Goal: Task Accomplishment & Management: Complete application form

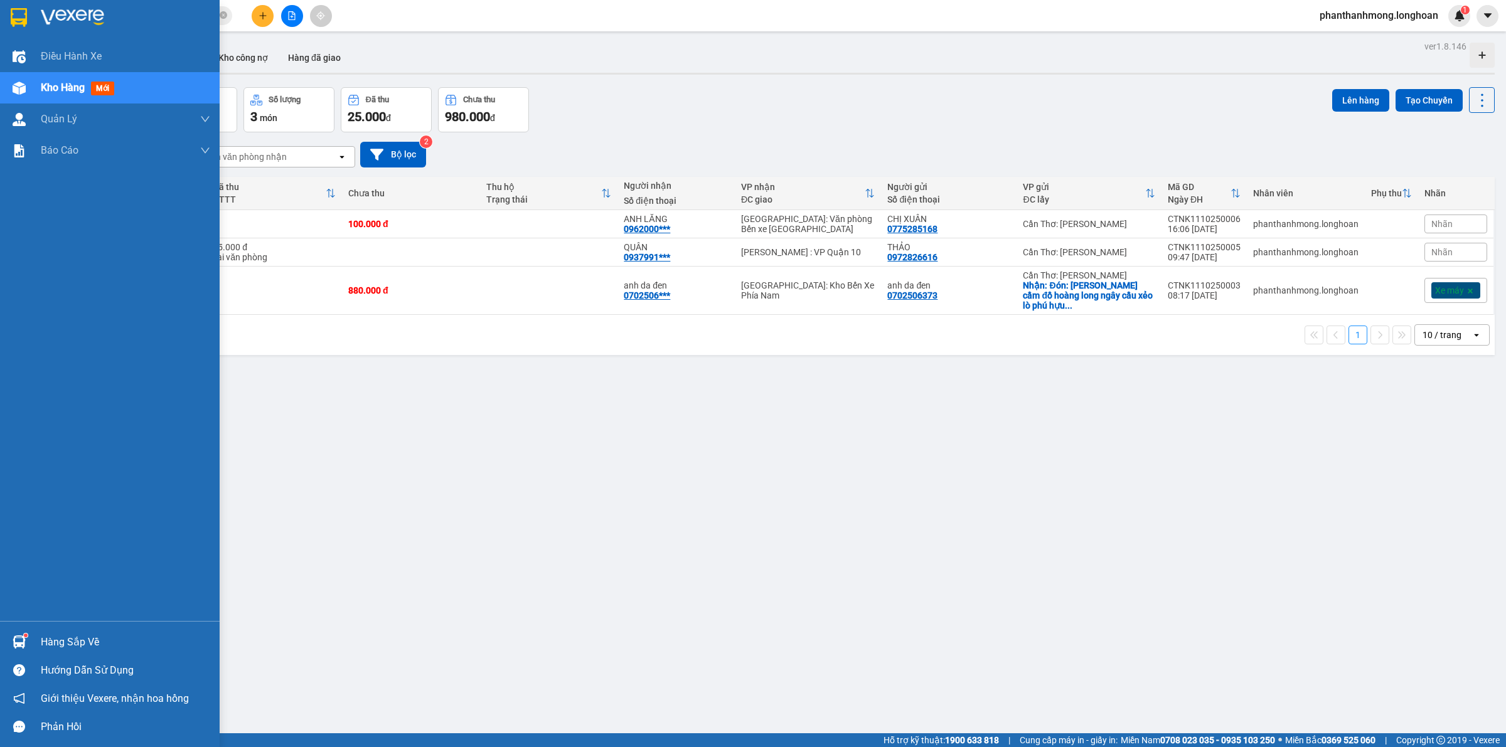
click at [16, 9] on img at bounding box center [19, 17] width 16 height 19
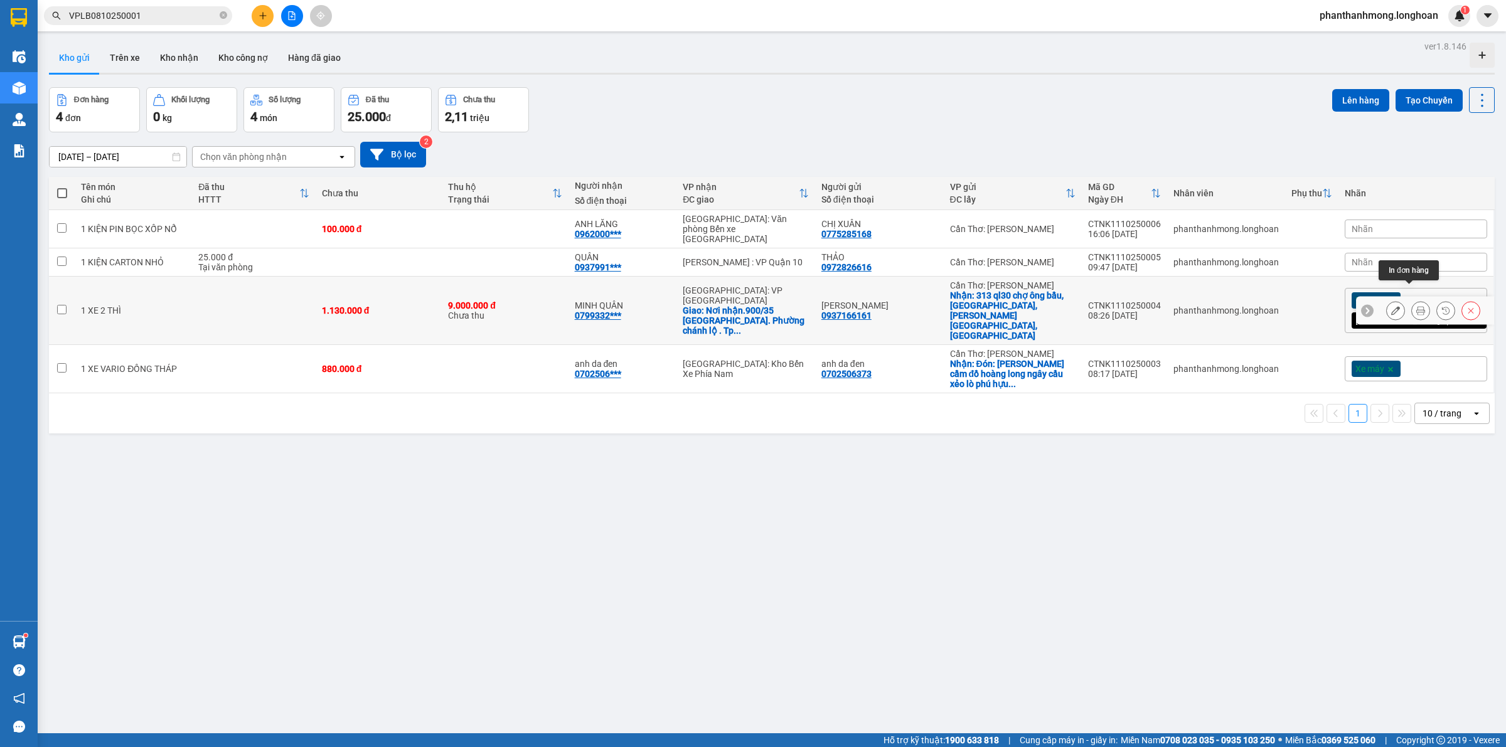
click at [1416, 306] on icon at bounding box center [1420, 310] width 9 height 9
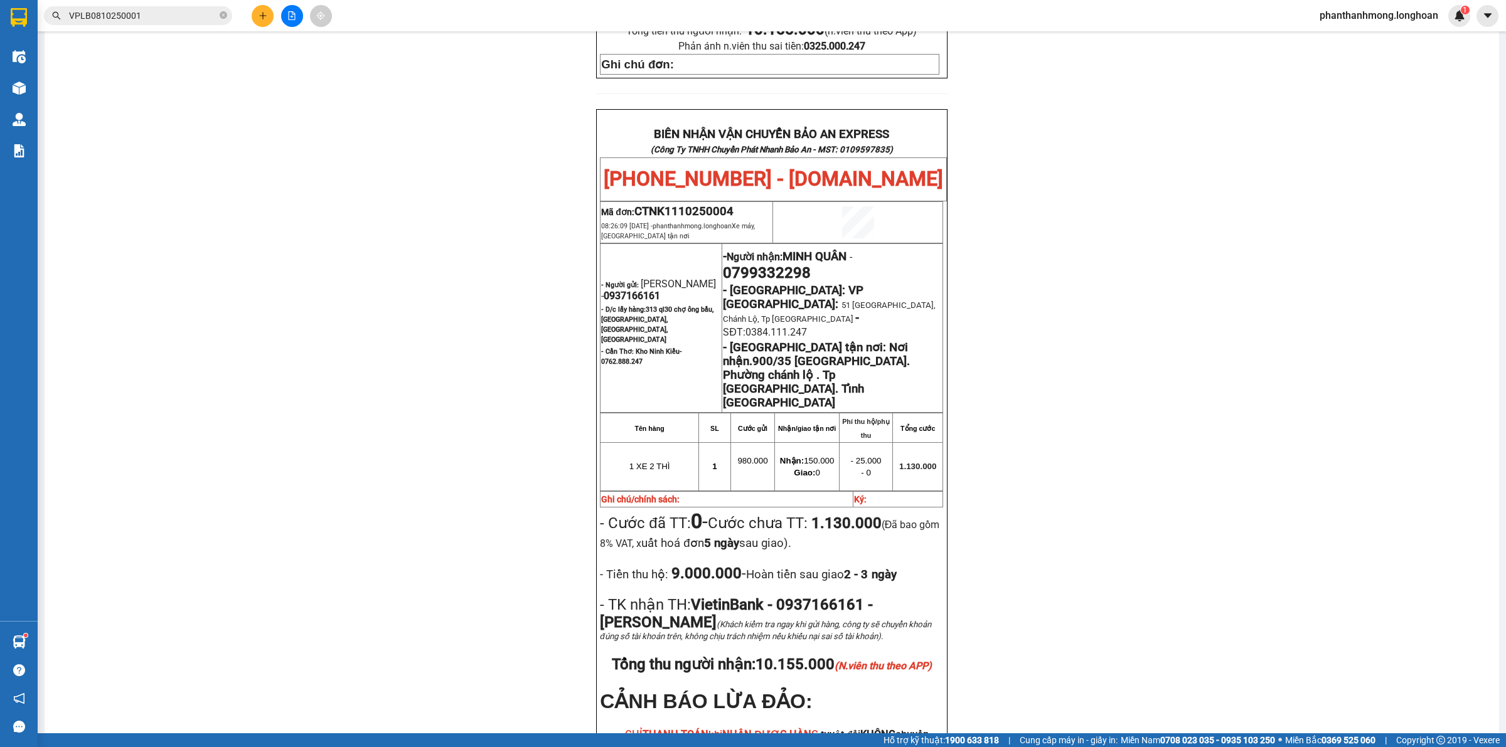
scroll to position [604, 0]
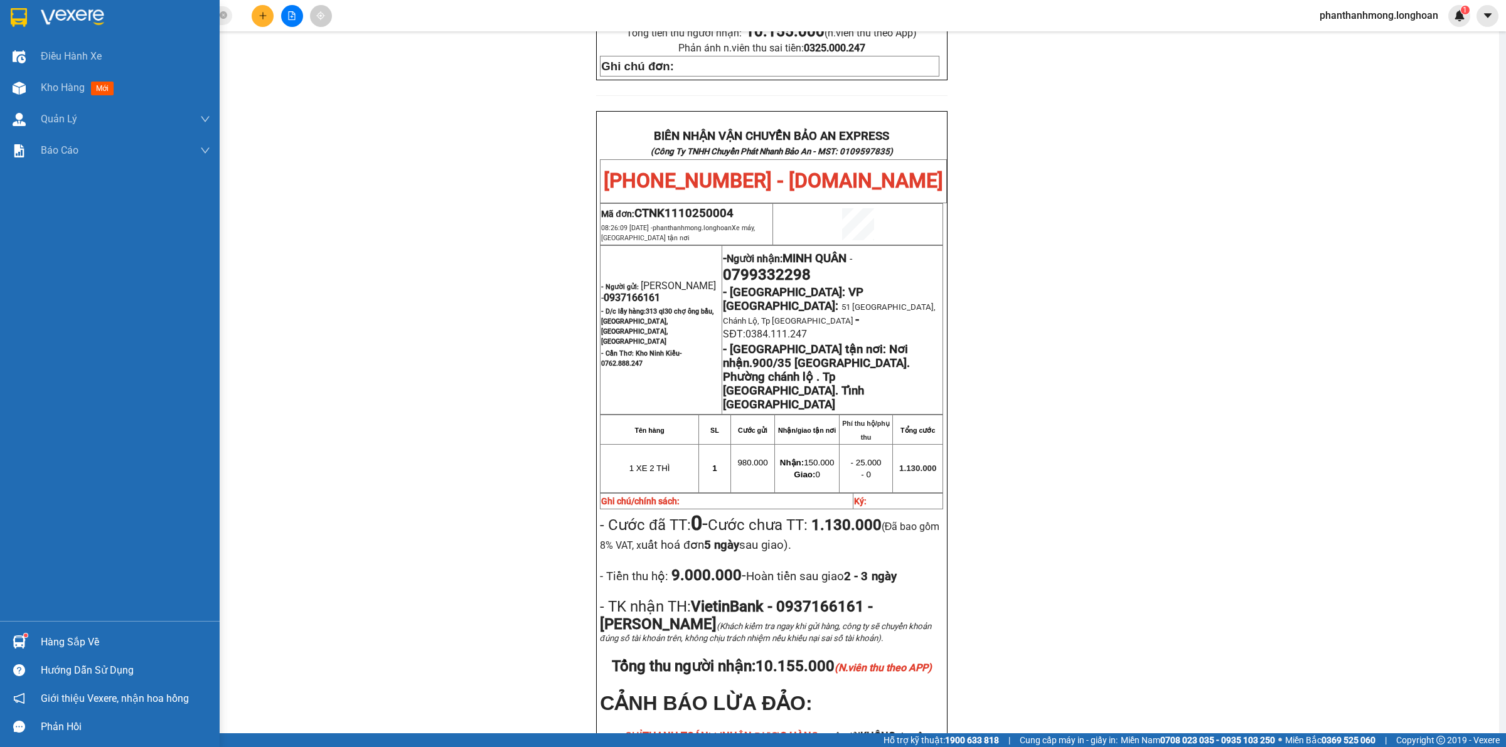
click at [26, 13] on img at bounding box center [19, 17] width 16 height 19
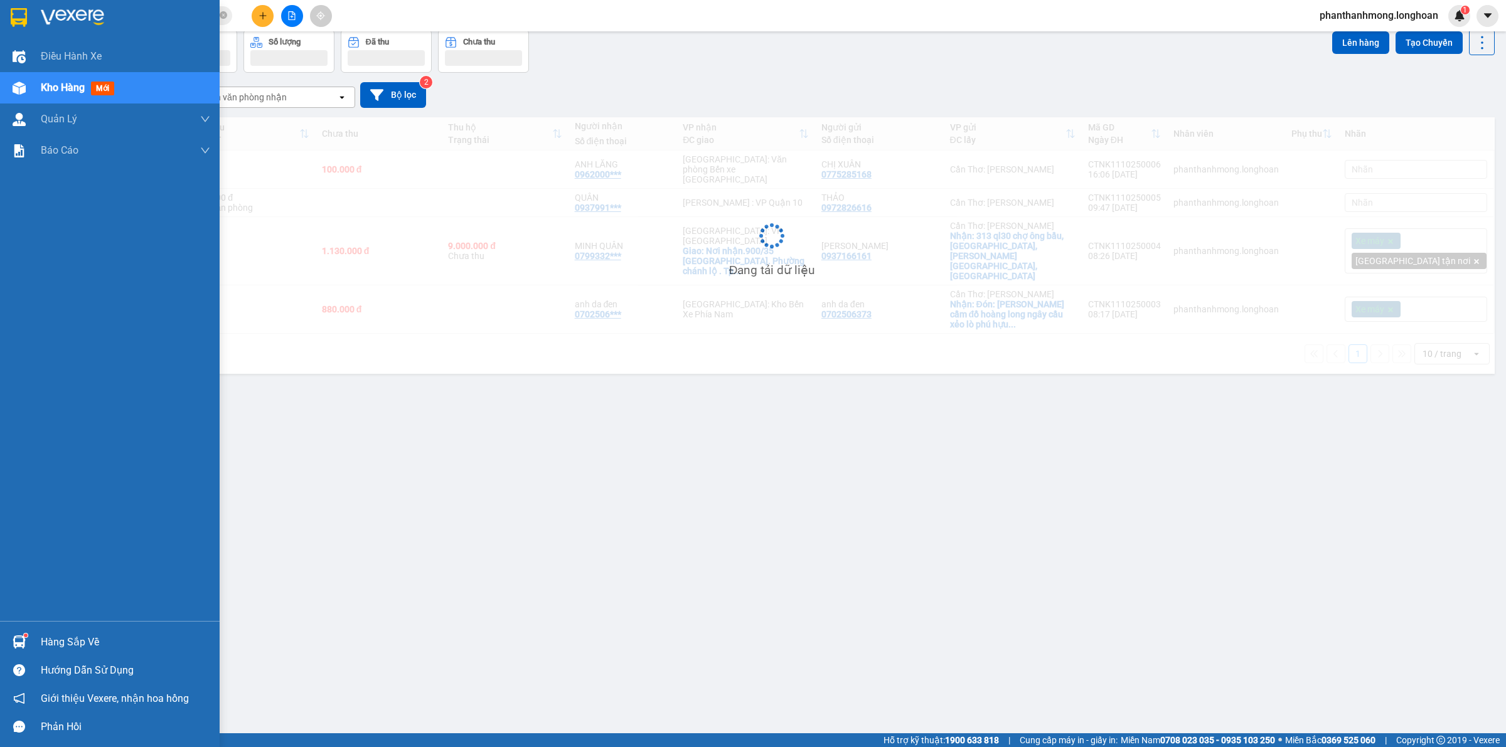
scroll to position [58, 0]
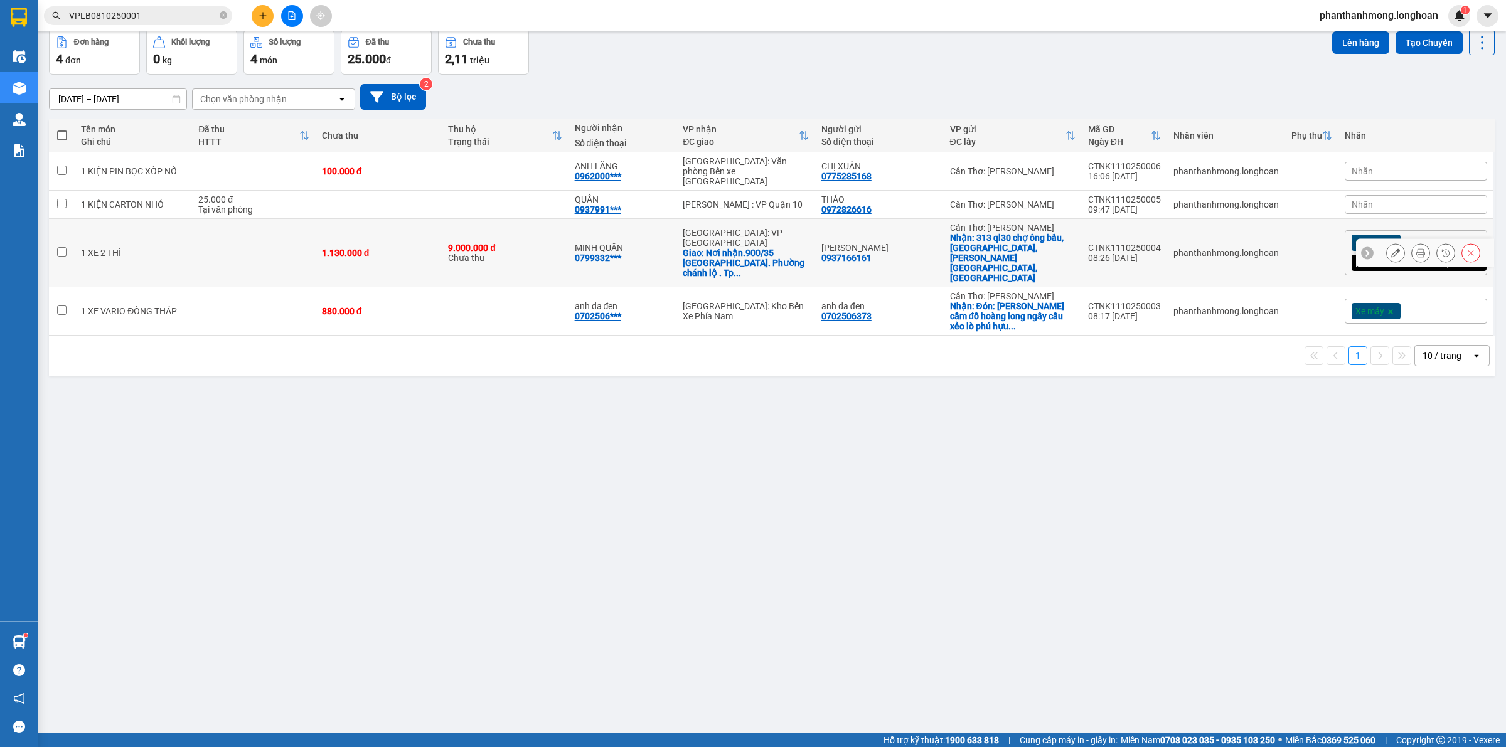
click at [1393, 243] on div at bounding box center [1395, 252] width 19 height 19
click at [1391, 248] on icon at bounding box center [1395, 252] width 9 height 9
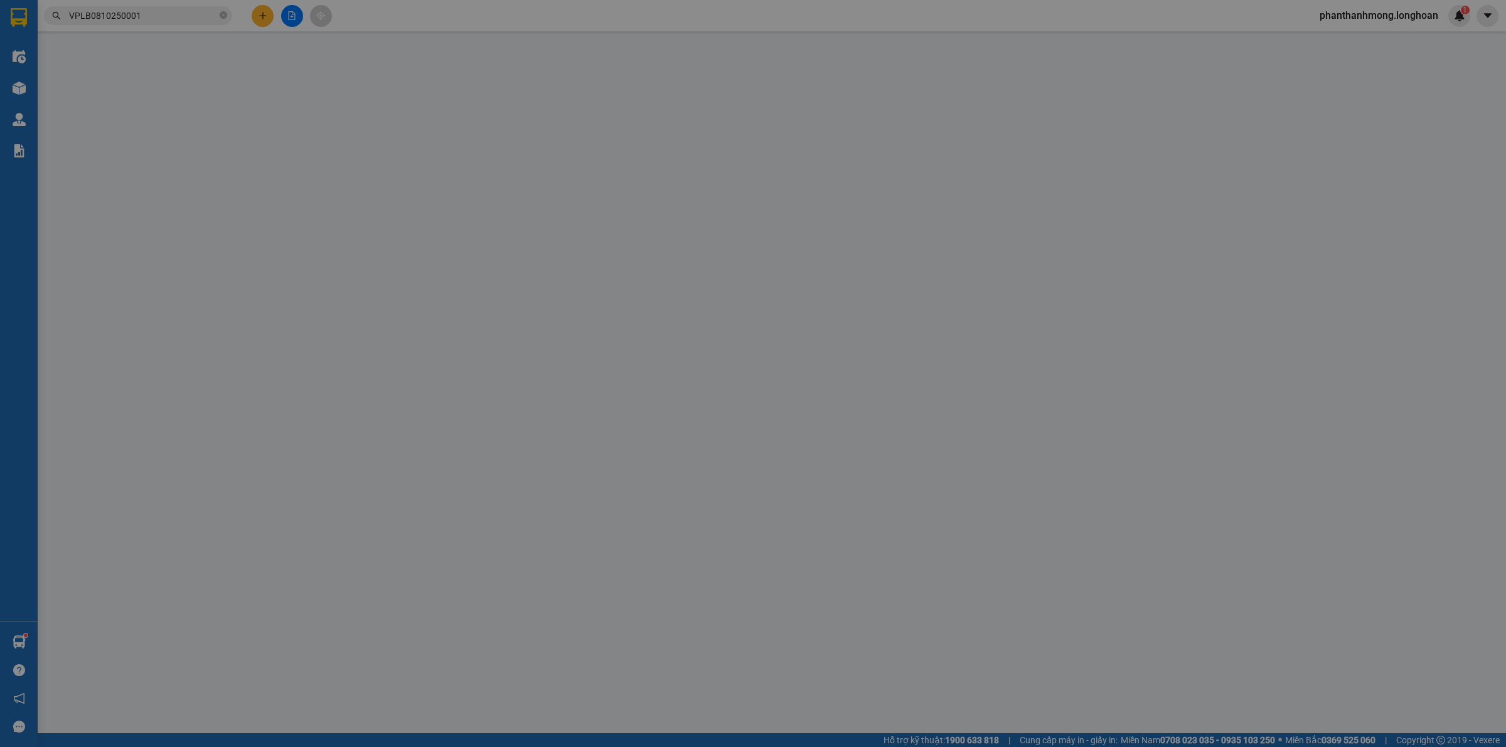
type input "0937166161"
type input "[PERSON_NAME]"
checkbox input "true"
type input "313 ql30 chợ ông bầu, mỹ tho, cao lãnh, đồng tháp"
type input "0799332298"
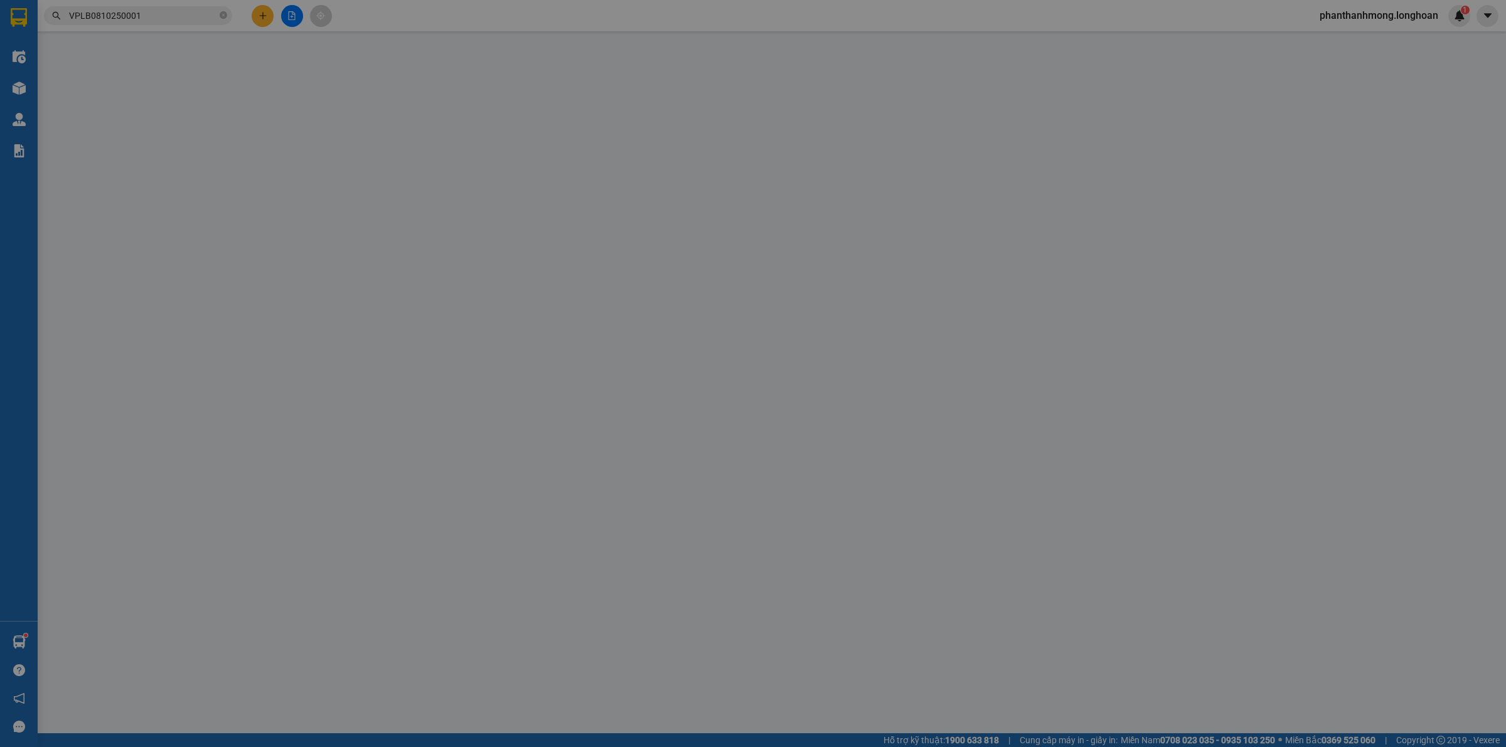
type input "MINH QUÂN"
checkbox input "true"
type input "Nơi nhận.900/35 Quang Trung. Phường chánh lộ . Tp Quảng Ngãi. Tỉnh quảng ngãi"
type input "1.130.000"
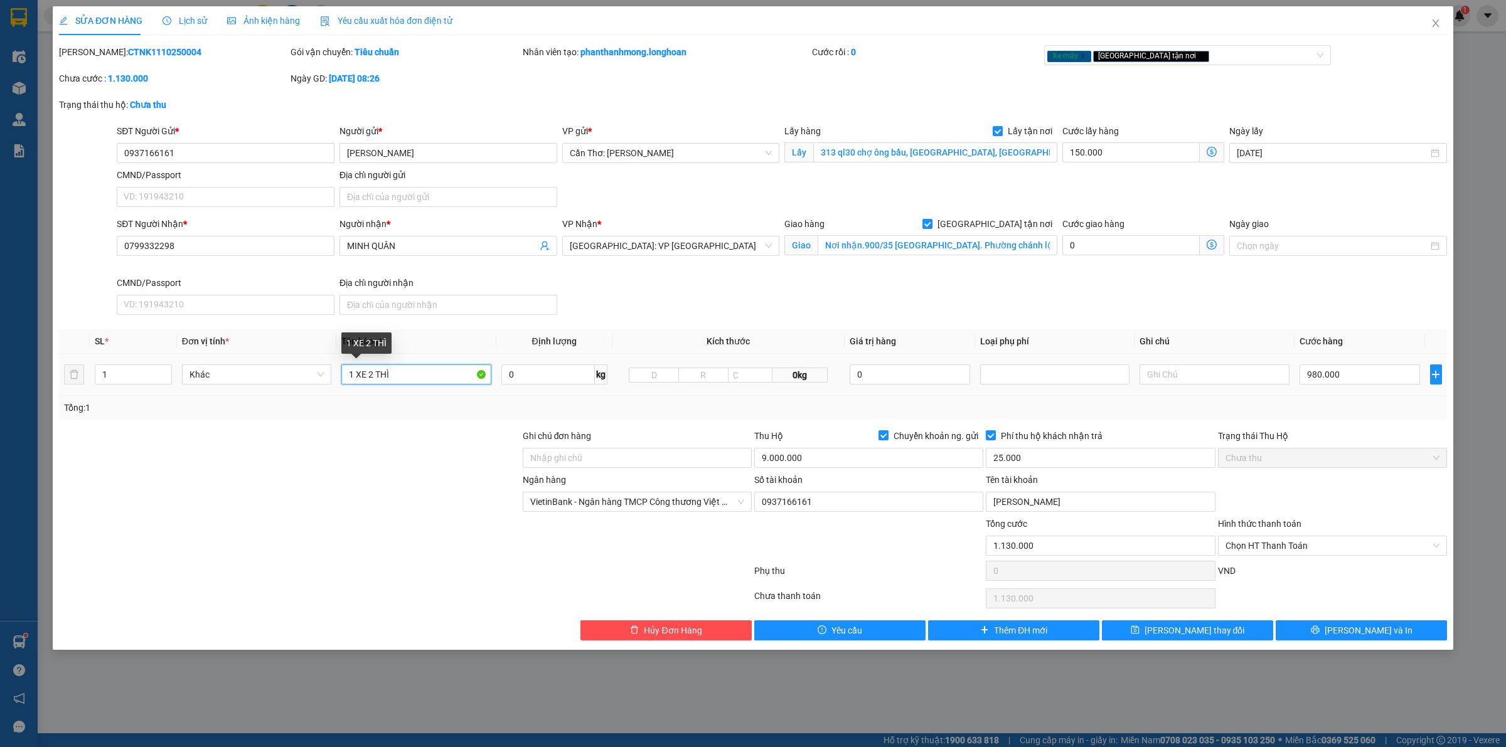
click at [405, 371] on input "1 XE 2 THÌ" at bounding box center [415, 375] width 149 height 20
type input "1 XE CÔN TAY KHÔNG BIỂN SỐ"
click at [1335, 623] on button "Lưu và In" at bounding box center [1361, 631] width 171 height 20
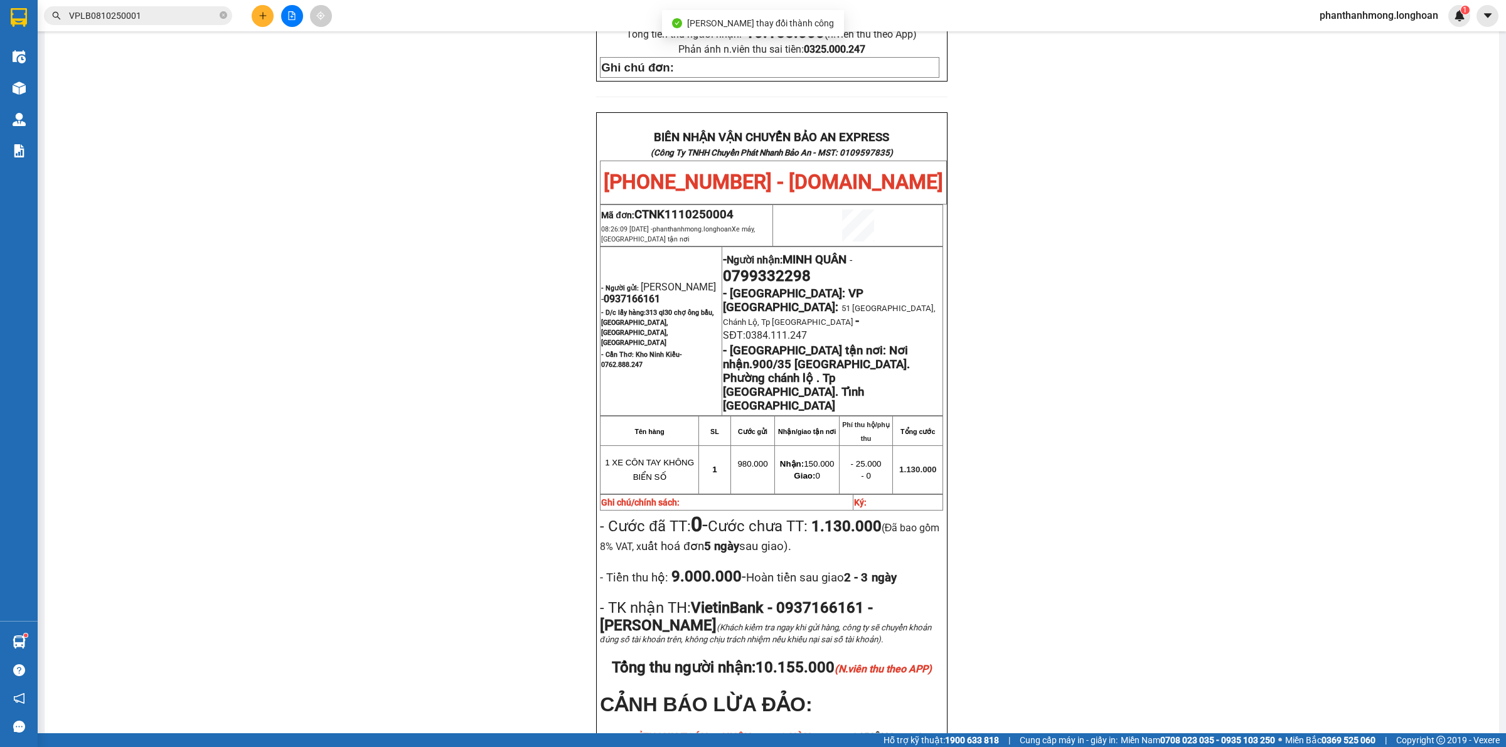
scroll to position [605, 0]
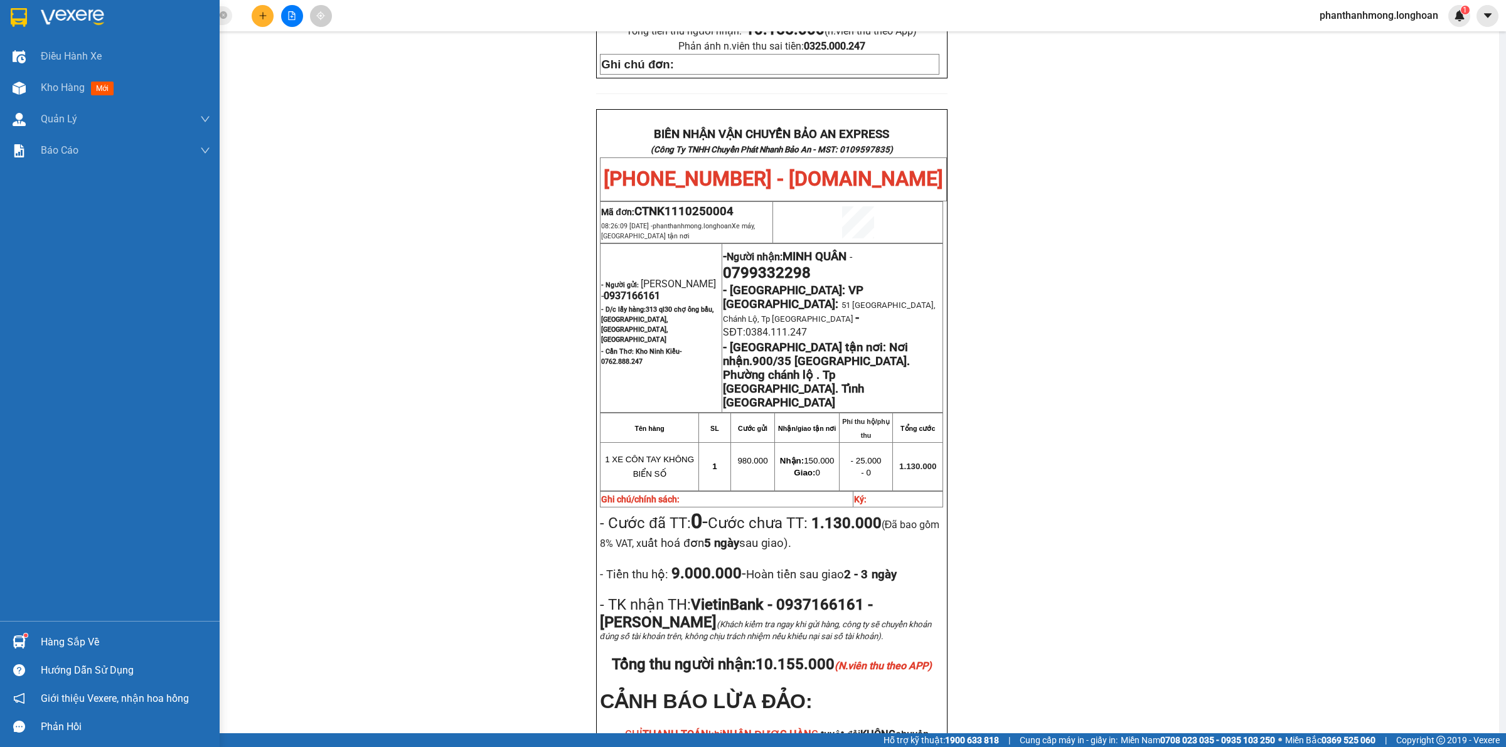
click at [21, 20] on img at bounding box center [19, 17] width 16 height 19
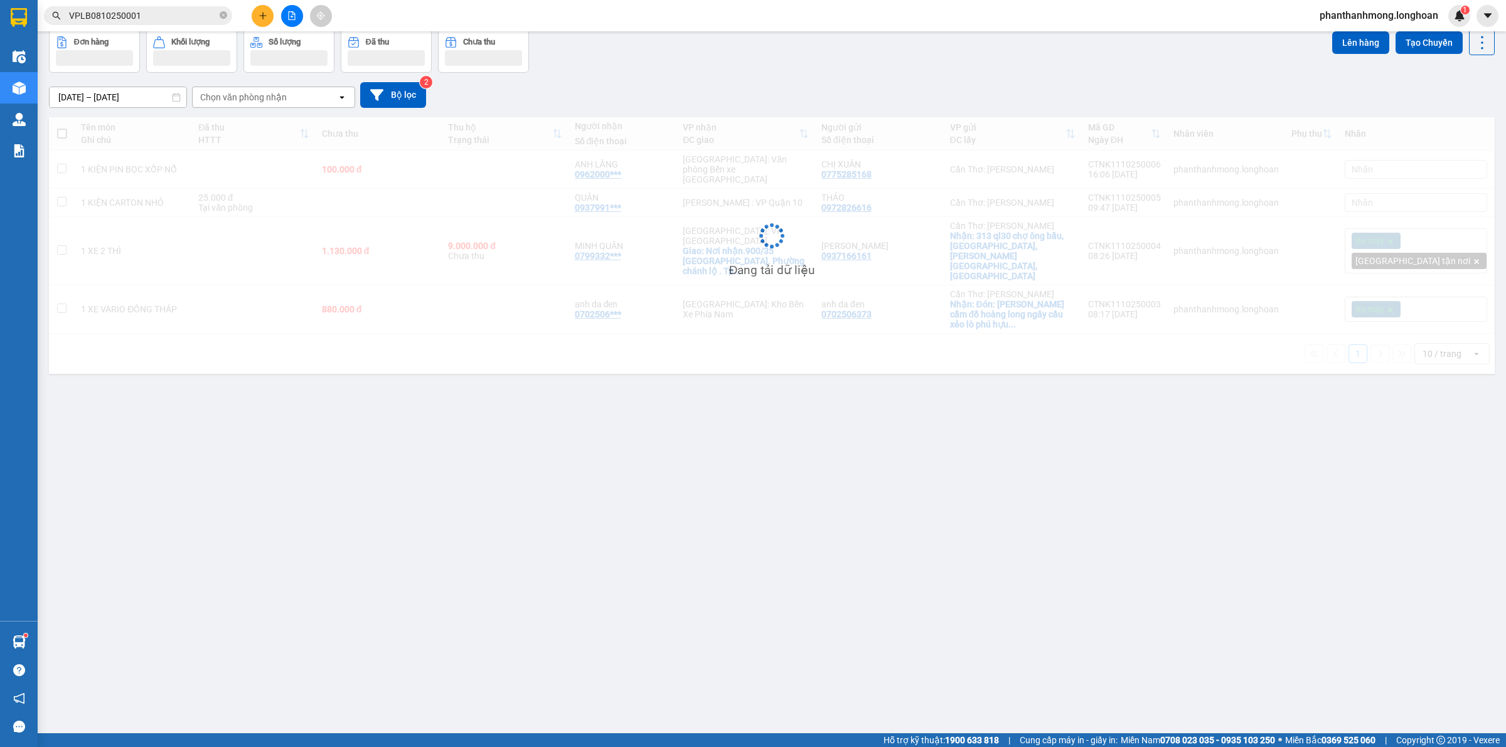
scroll to position [58, 0]
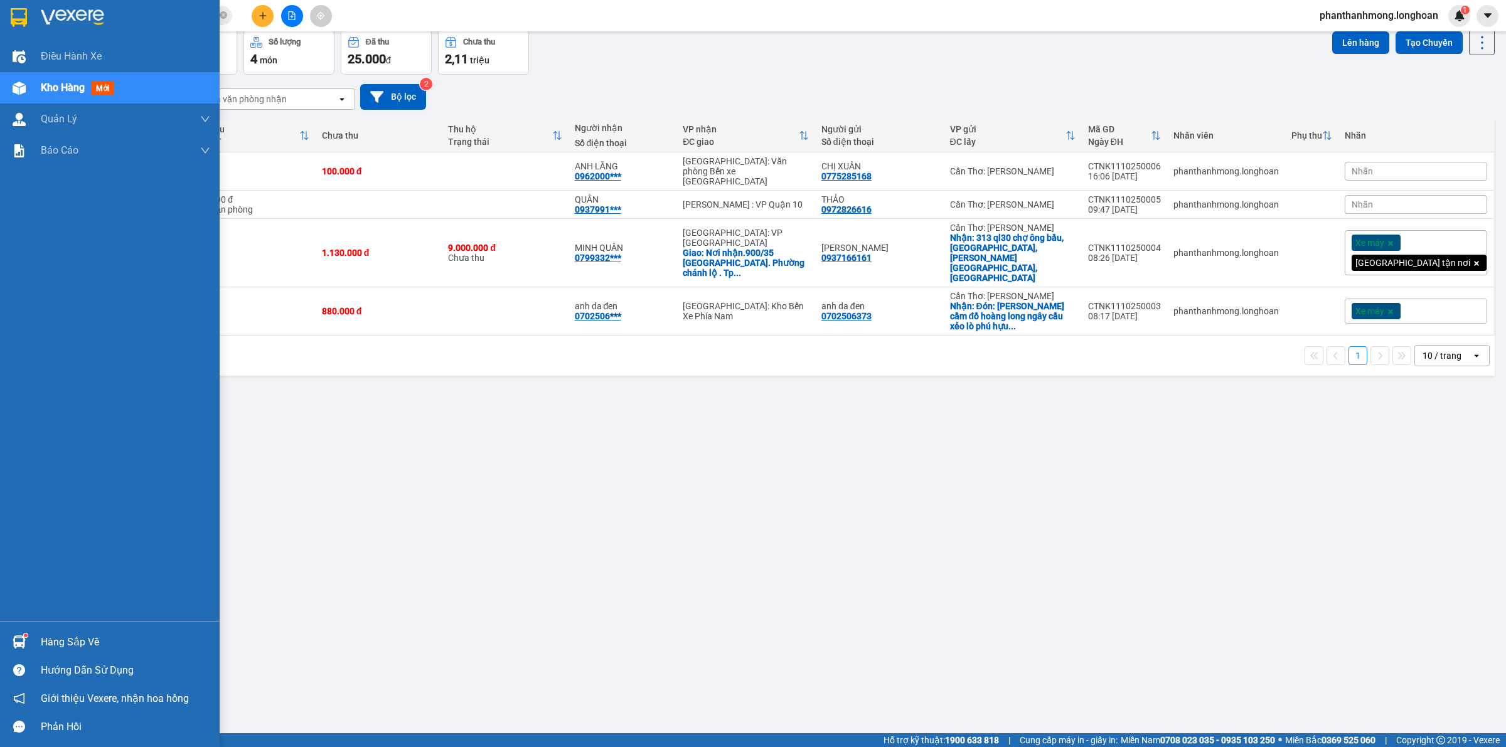
click at [18, 9] on img at bounding box center [19, 17] width 16 height 19
click at [22, 628] on div "Hàng sắp về" at bounding box center [110, 642] width 220 height 28
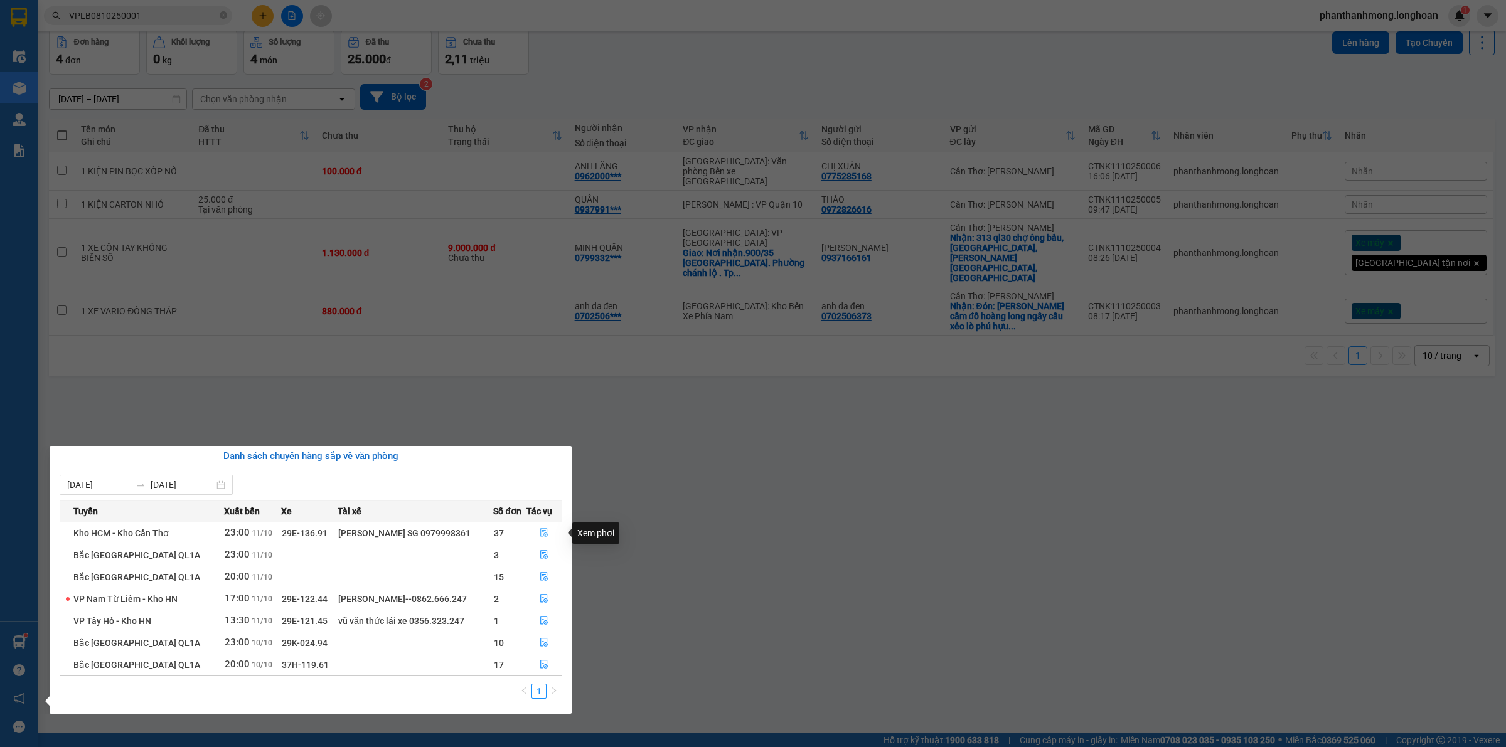
click at [543, 537] on icon "file-done" at bounding box center [544, 532] width 8 height 9
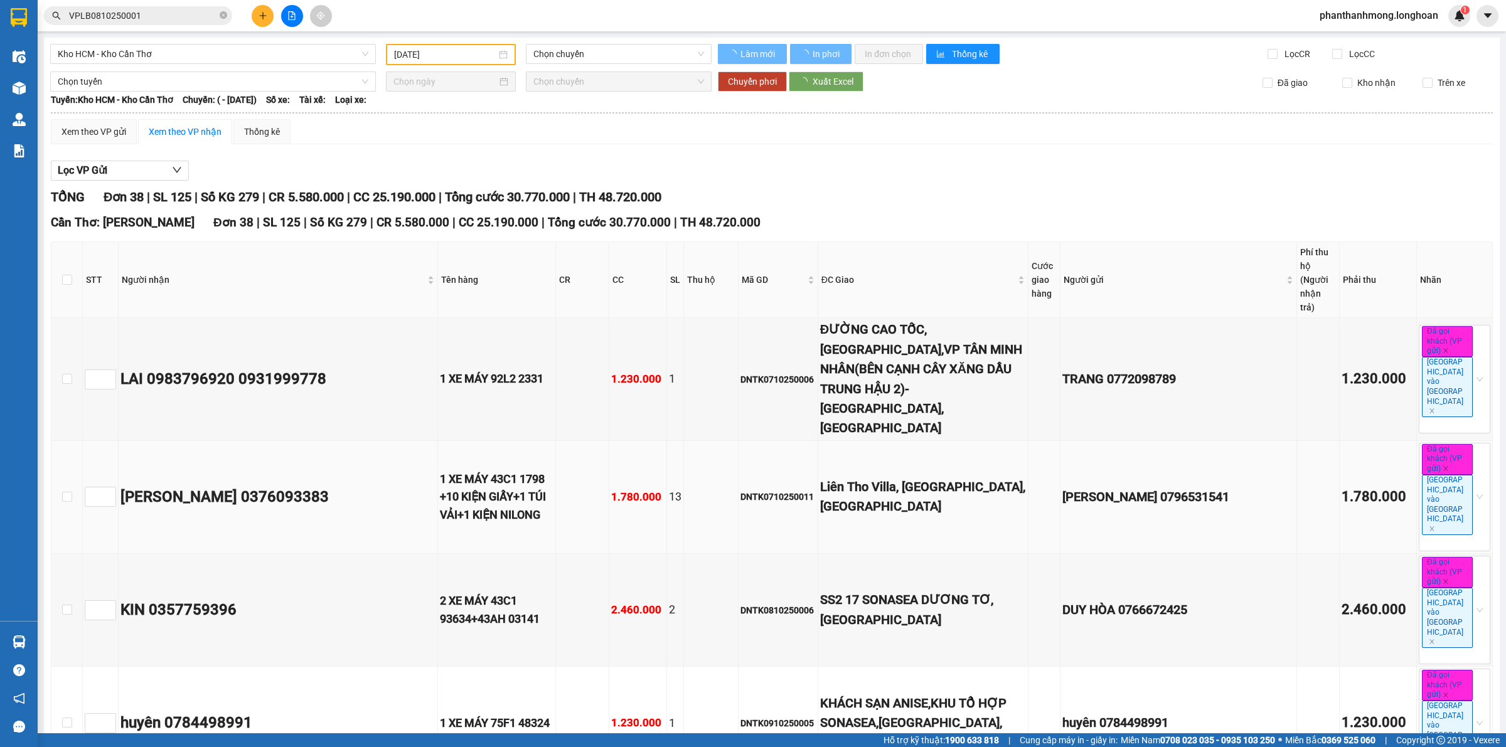
type input "11/10/2025"
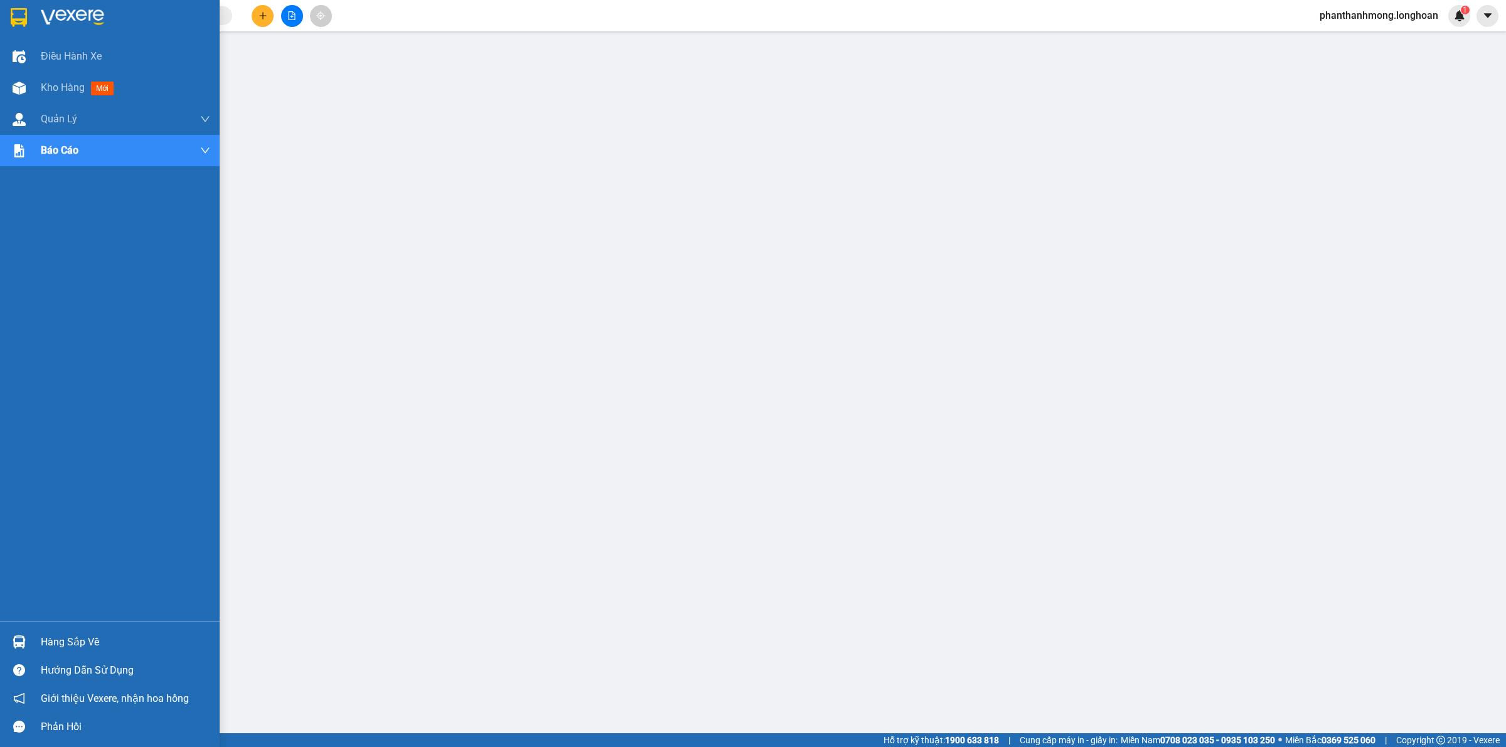
click at [11, 11] on img at bounding box center [19, 17] width 16 height 19
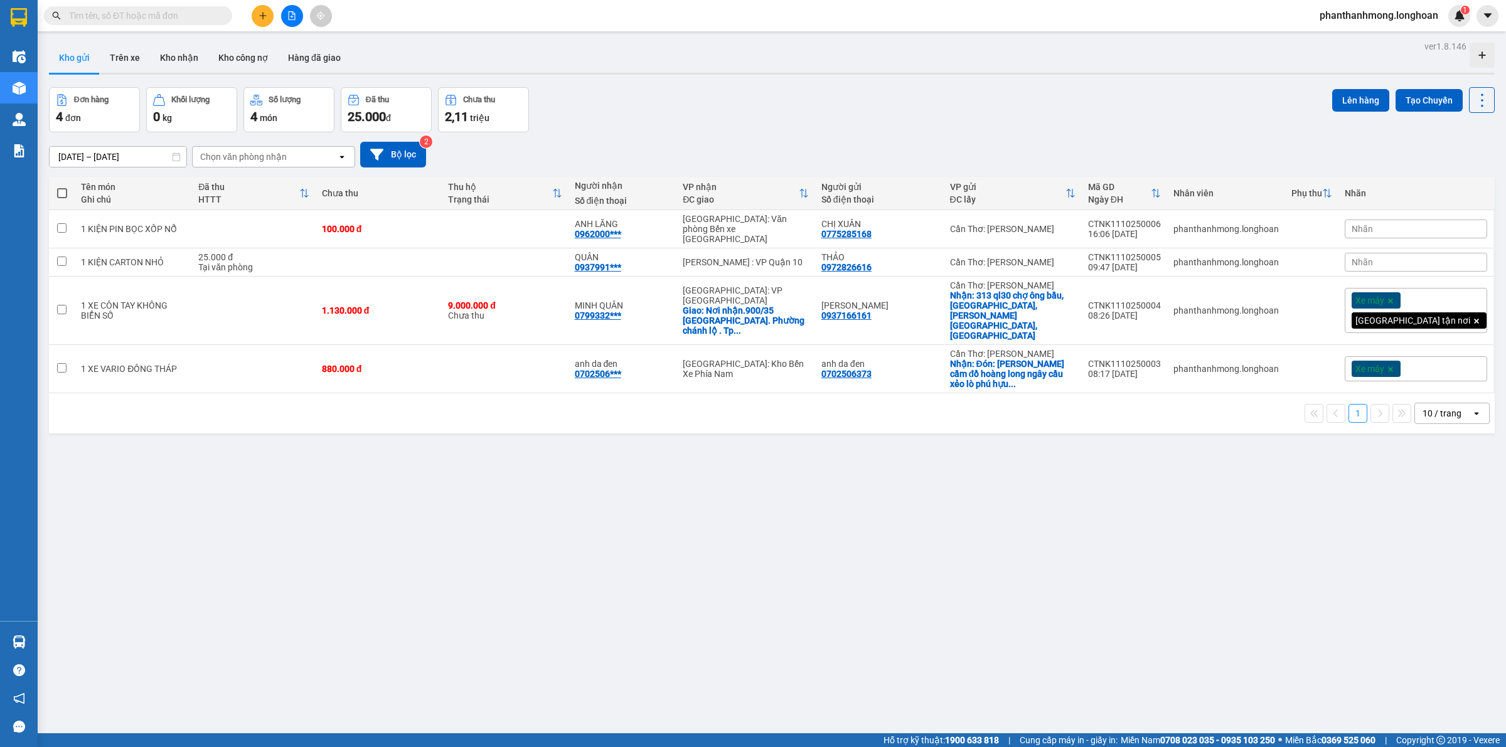
click at [173, 17] on input "text" at bounding box center [143, 16] width 148 height 14
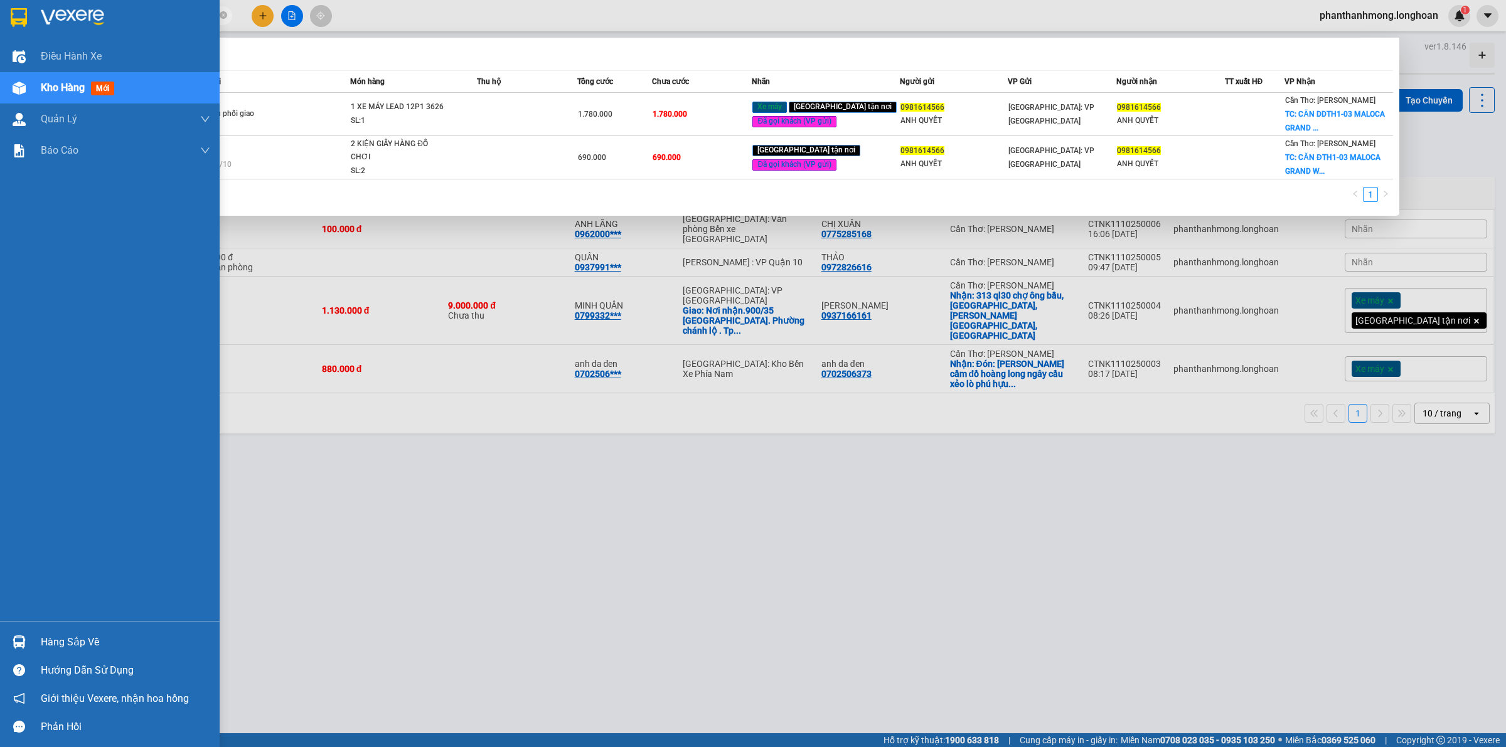
type input "0981614566"
click at [22, 14] on img at bounding box center [19, 17] width 16 height 19
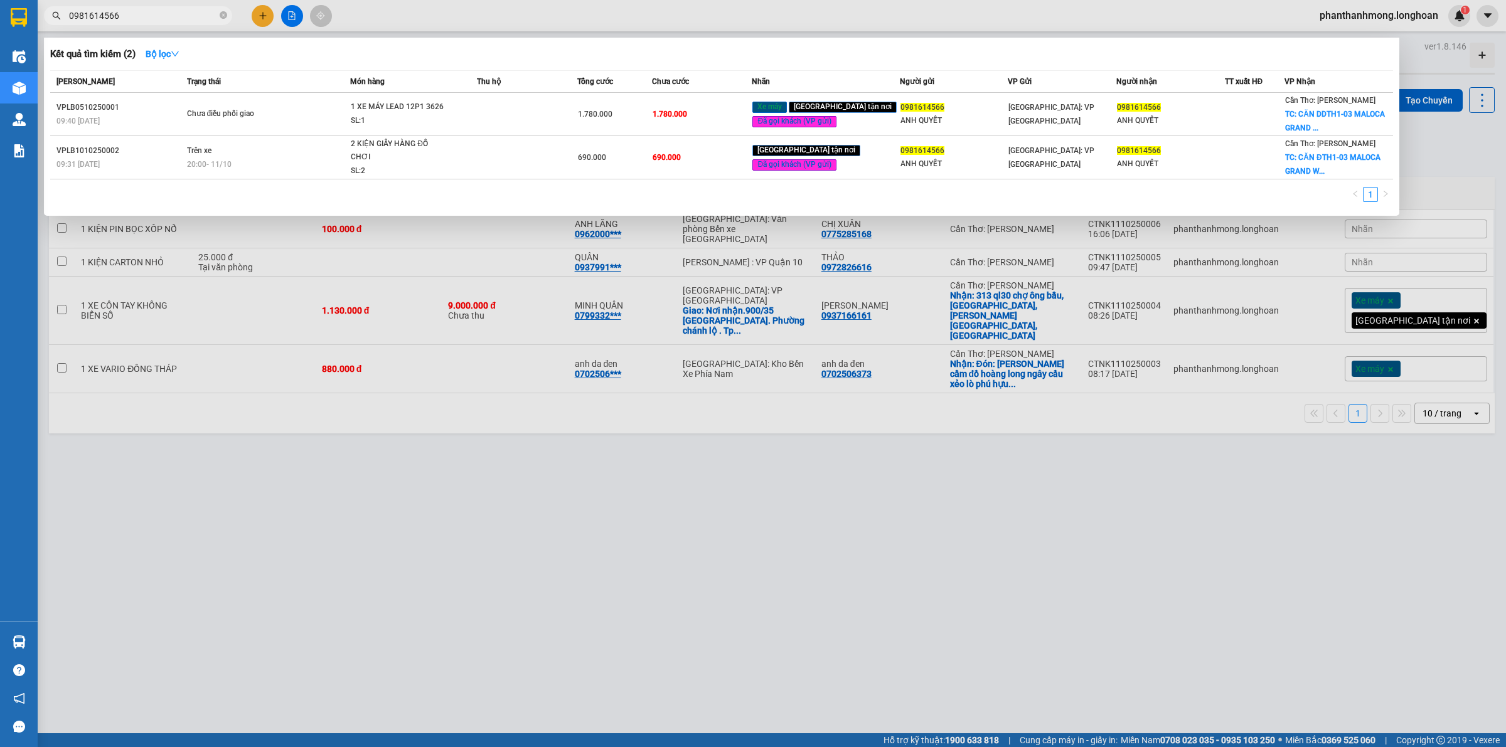
drag, startPoint x: 324, startPoint y: 412, endPoint x: 174, endPoint y: 186, distance: 271.1
click at [325, 412] on div at bounding box center [753, 373] width 1506 height 747
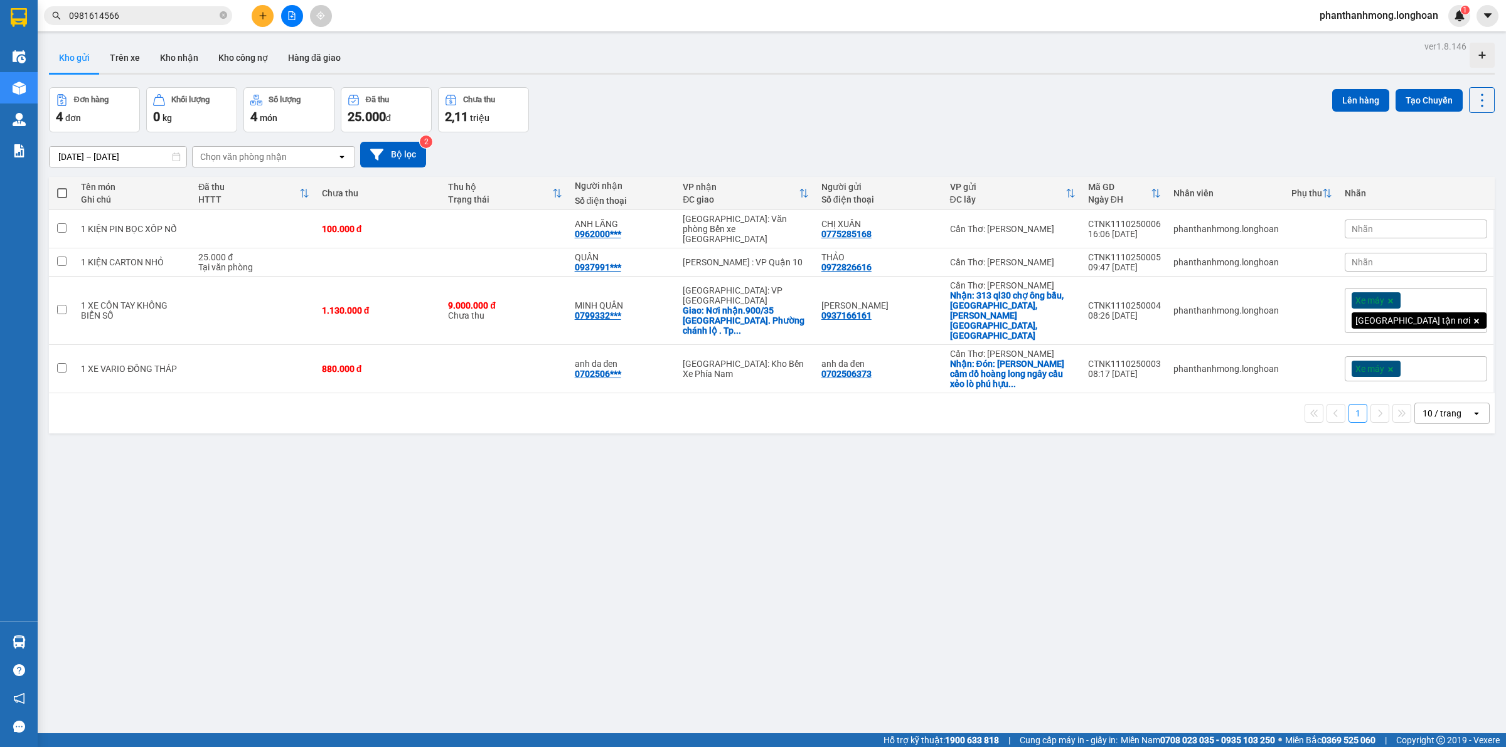
click at [1, 9] on div at bounding box center [19, 20] width 38 height 41
